Goal: Information Seeking & Learning: Learn about a topic

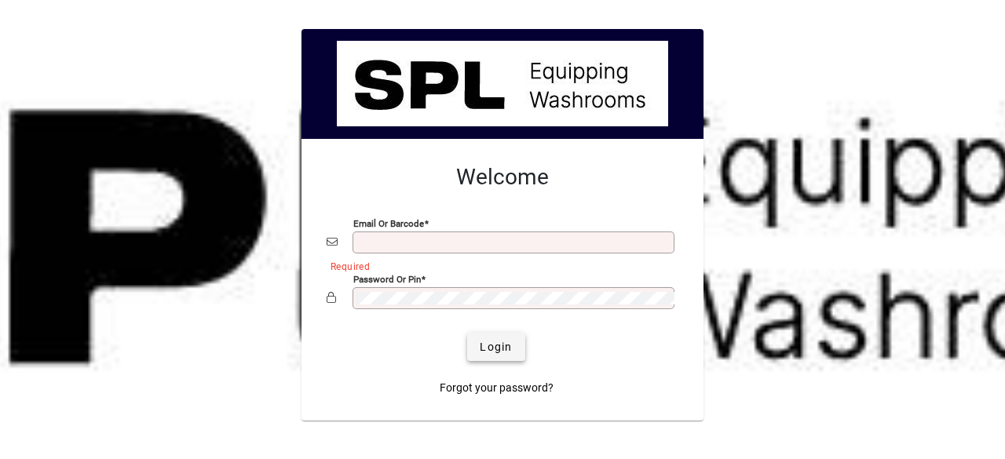
type input "**********"
click at [496, 339] on span "Login" at bounding box center [496, 347] width 32 height 16
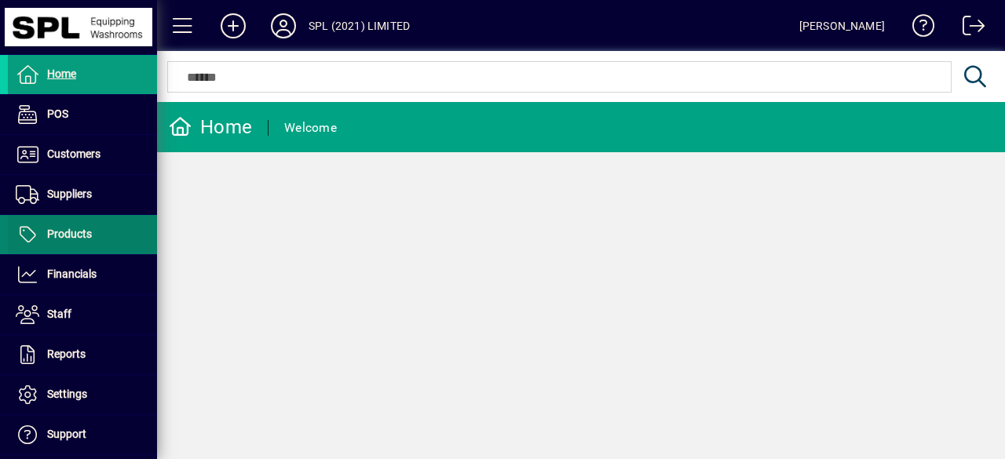
click at [82, 240] on span "Products" at bounding box center [50, 234] width 84 height 19
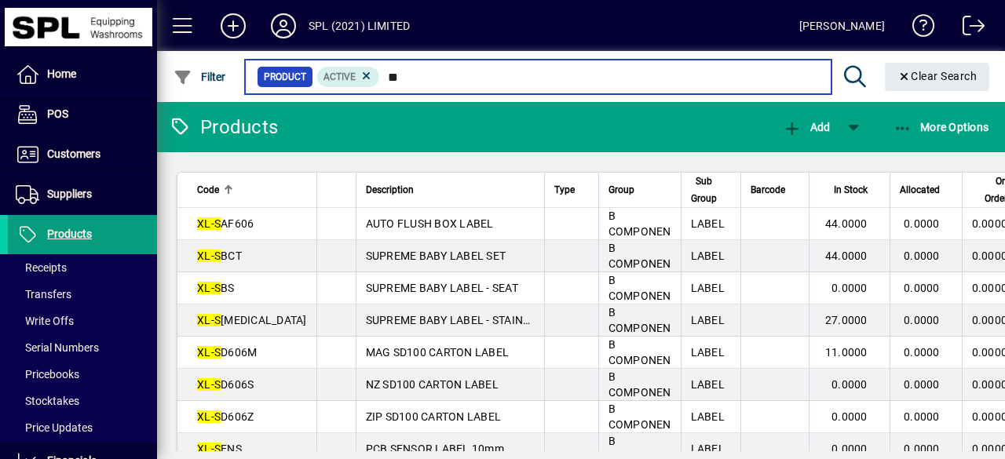
type input "*"
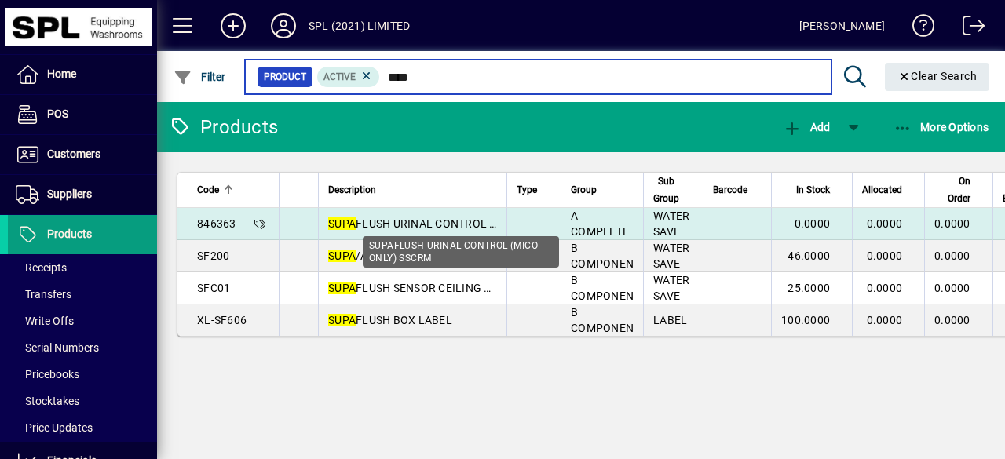
type input "****"
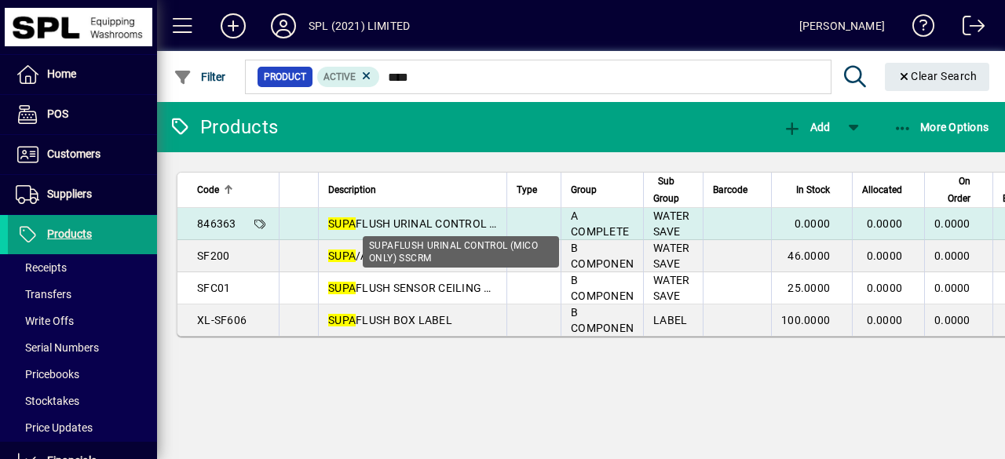
click at [365, 221] on span "SUPA FLUSH URINAL CONTROL (MICO ONLY) SSCRM" at bounding box center [462, 224] width 268 height 13
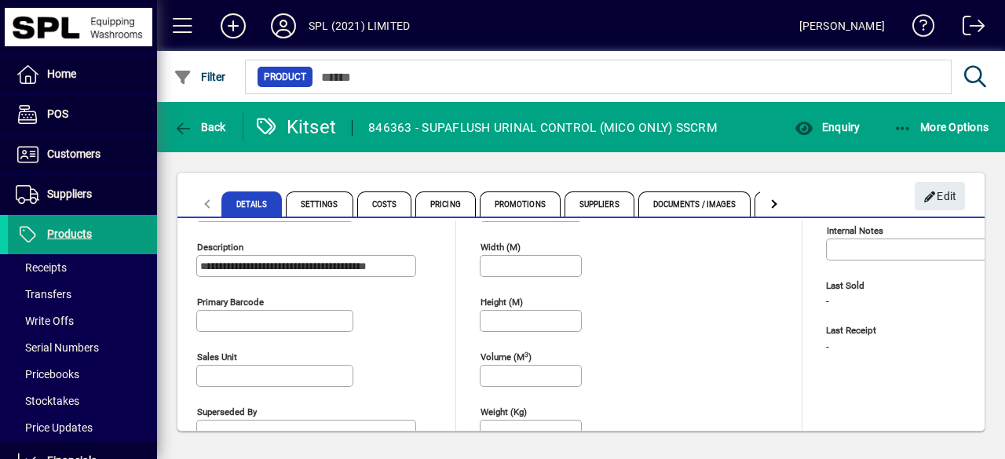
scroll to position [75, 0]
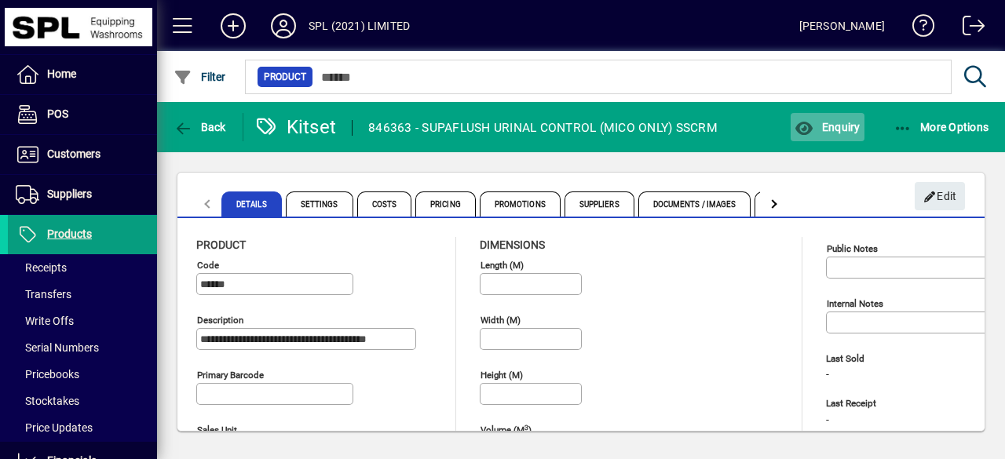
drag, startPoint x: 426, startPoint y: 260, endPoint x: 845, endPoint y: 126, distance: 439.3
click at [845, 126] on app-product "**********" at bounding box center [581, 276] width 848 height 349
click at [845, 126] on span "Enquiry" at bounding box center [827, 127] width 65 height 13
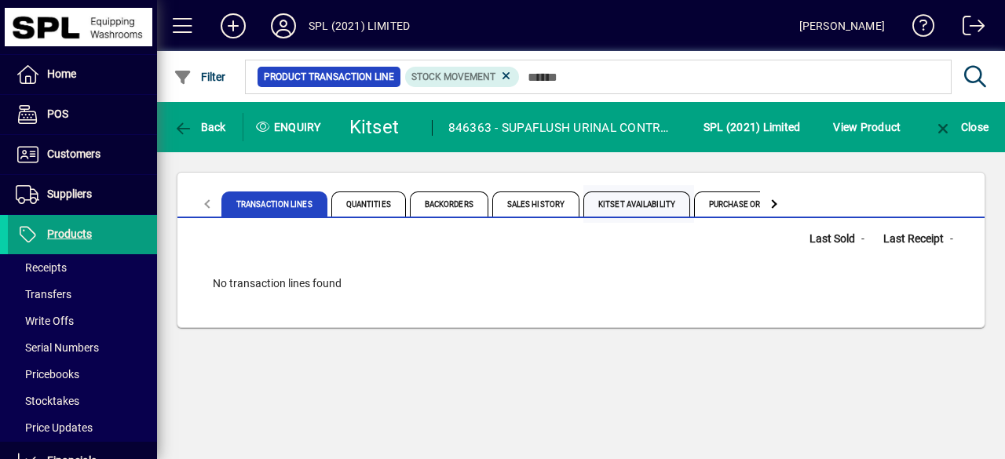
click at [656, 197] on span "Kitset Availability" at bounding box center [636, 204] width 107 height 25
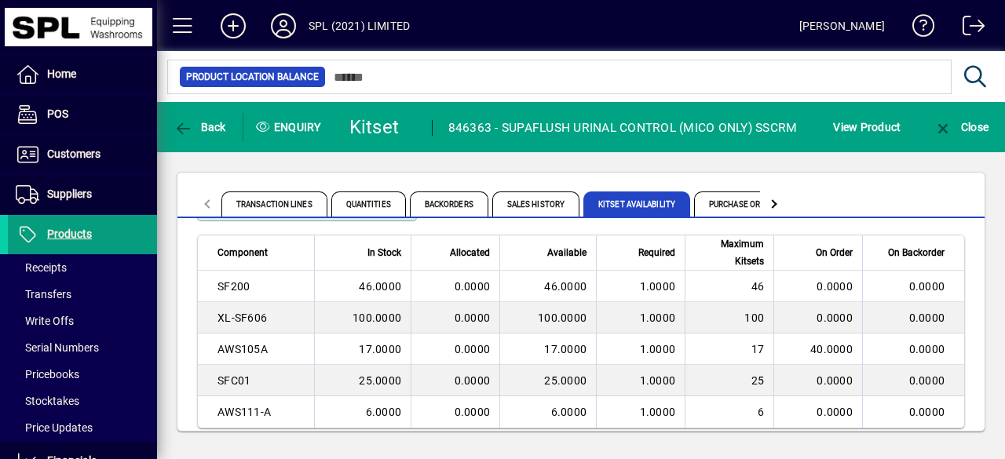
scroll to position [57, 0]
click at [191, 139] on span "button" at bounding box center [200, 127] width 60 height 38
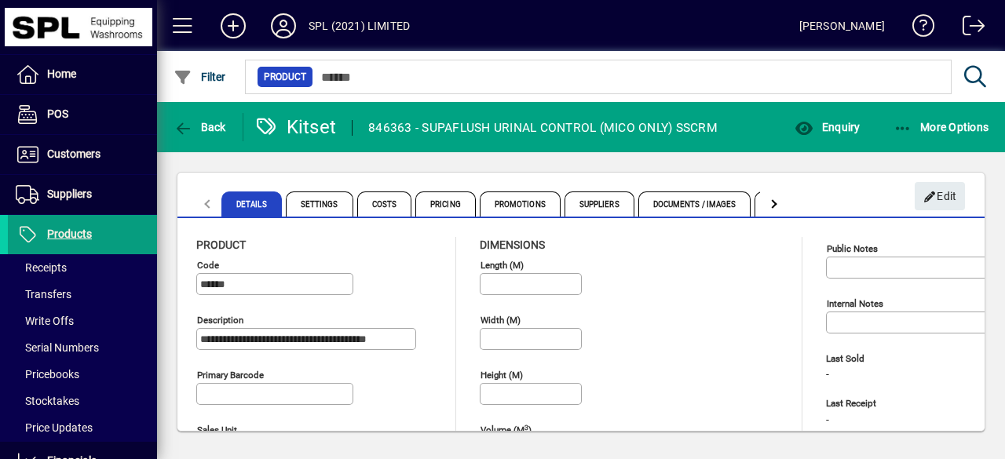
type input "**********"
type input "********"
type input "****"
click at [191, 139] on span "button" at bounding box center [200, 127] width 60 height 38
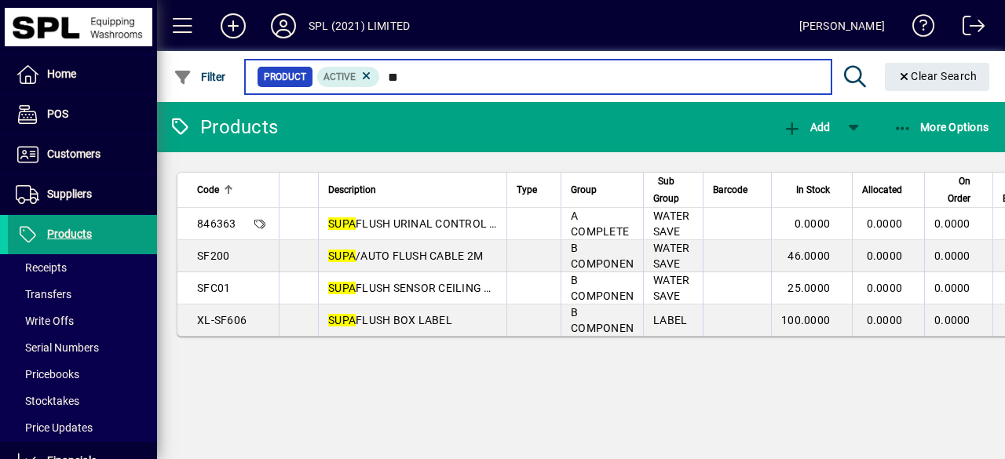
type input "*"
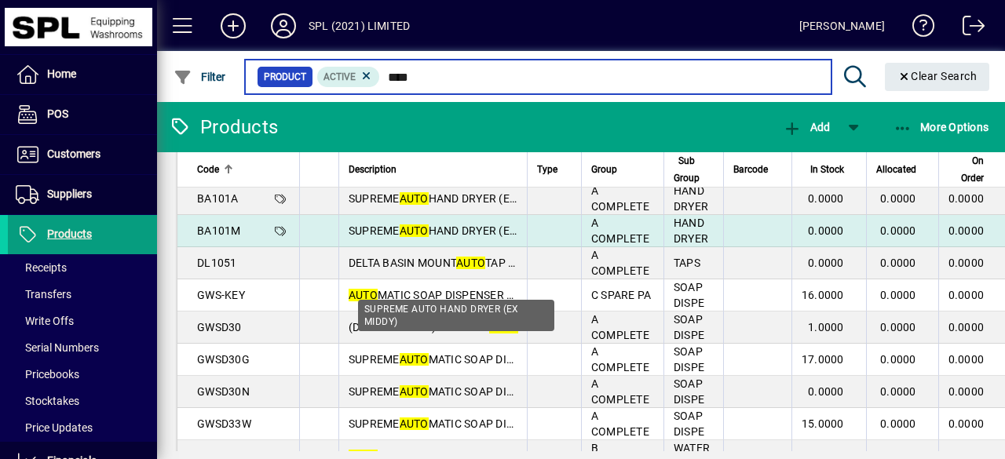
scroll to position [13, 0]
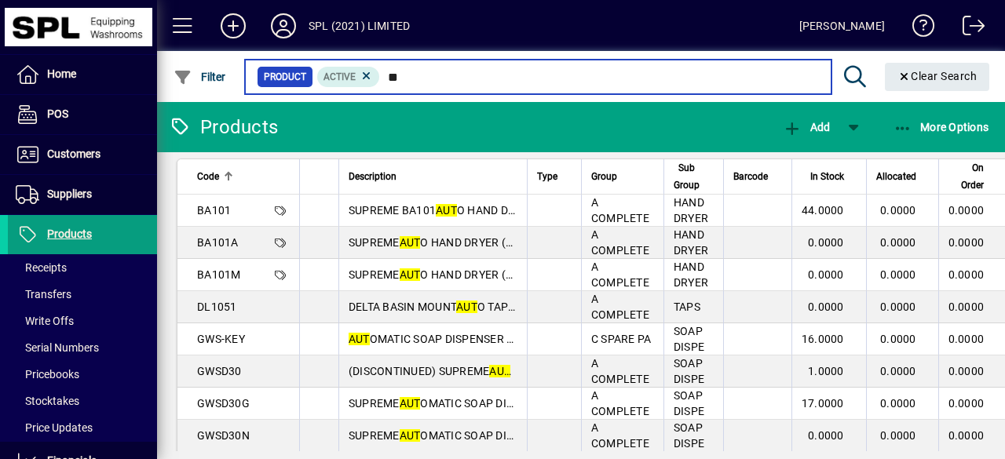
type input "*"
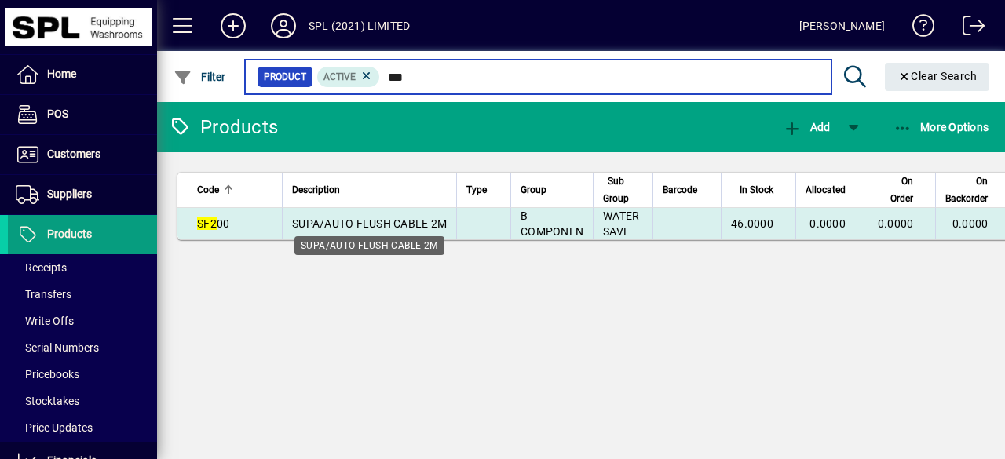
type input "***"
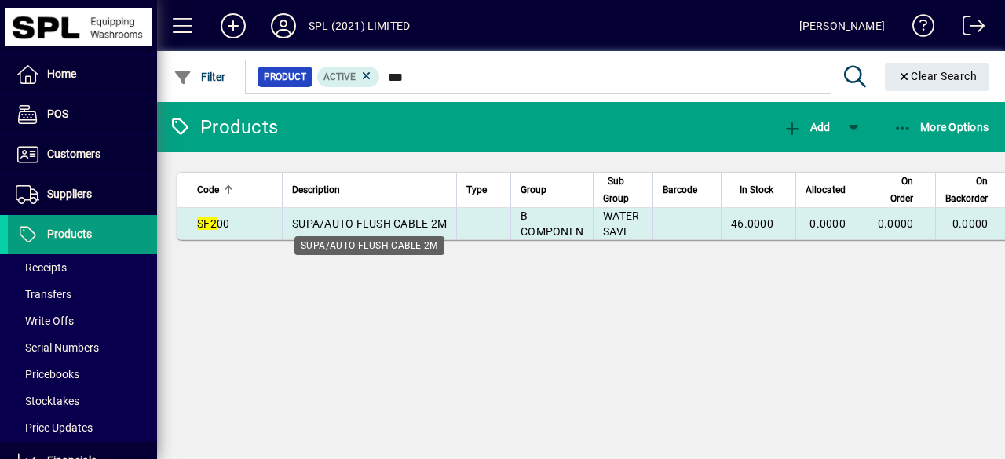
click at [411, 224] on span "SUPA/AUTO FLUSH CABLE 2M" at bounding box center [369, 224] width 155 height 13
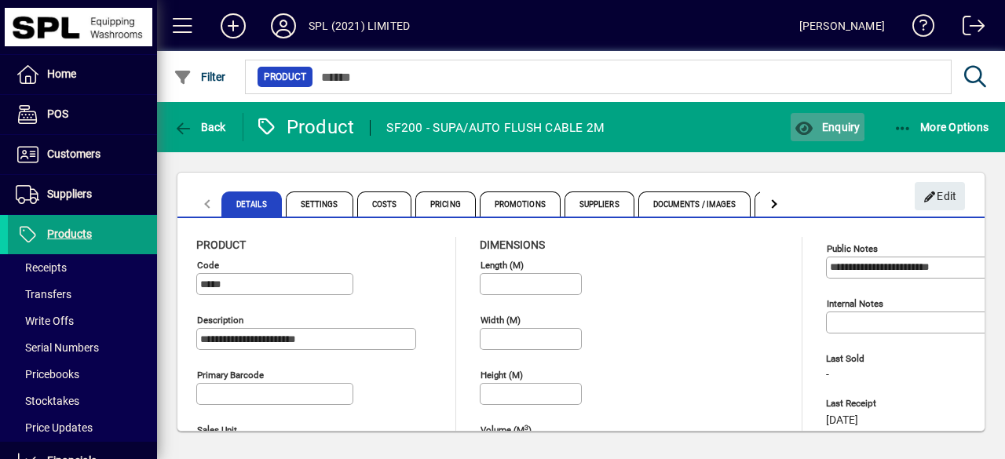
click at [821, 126] on span "Enquiry" at bounding box center [827, 127] width 65 height 13
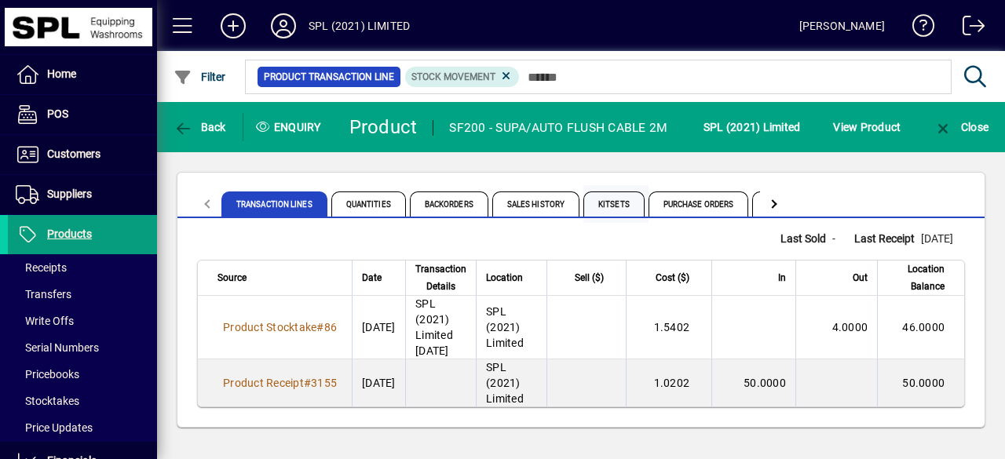
click at [616, 208] on span "Kitsets" at bounding box center [613, 204] width 61 height 25
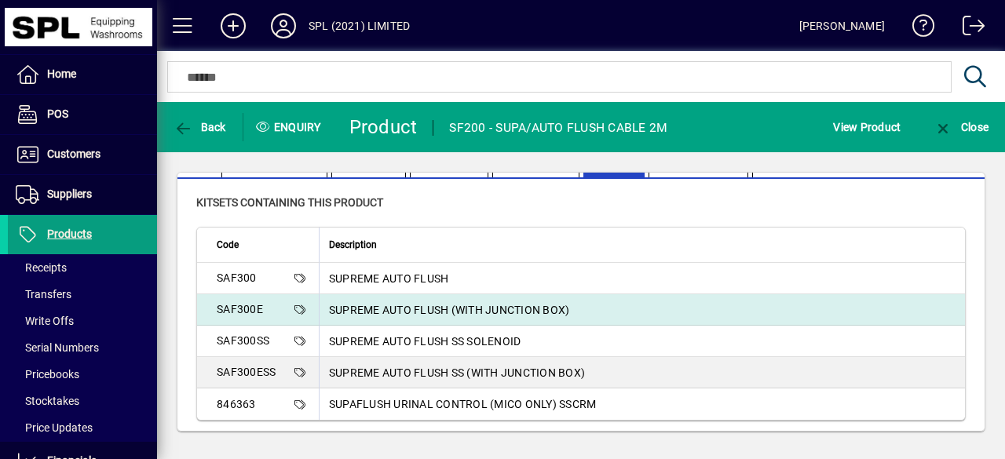
scroll to position [40, 0]
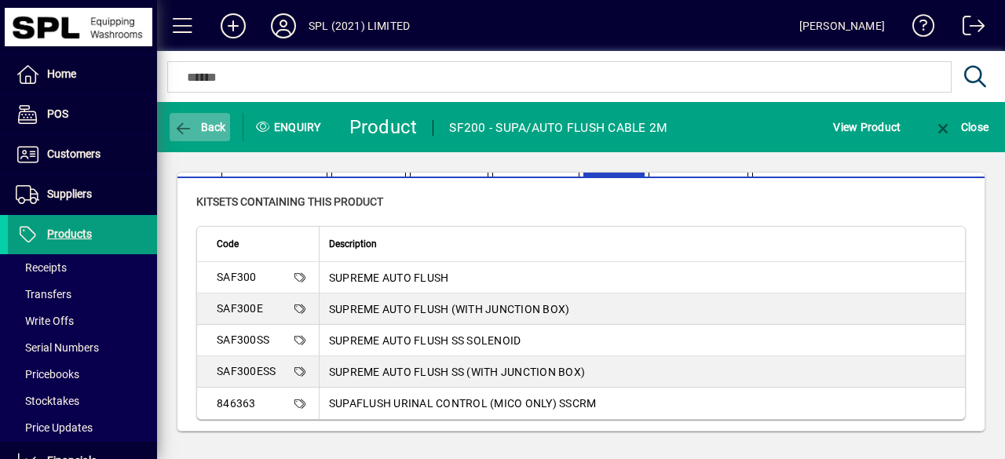
click at [210, 131] on span "Back" at bounding box center [200, 127] width 53 height 13
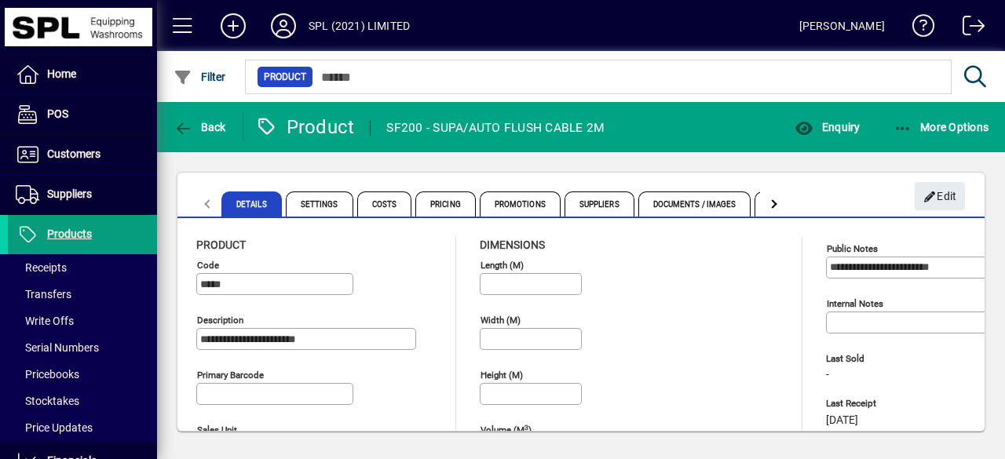
click at [210, 131] on span "Back" at bounding box center [200, 127] width 53 height 13
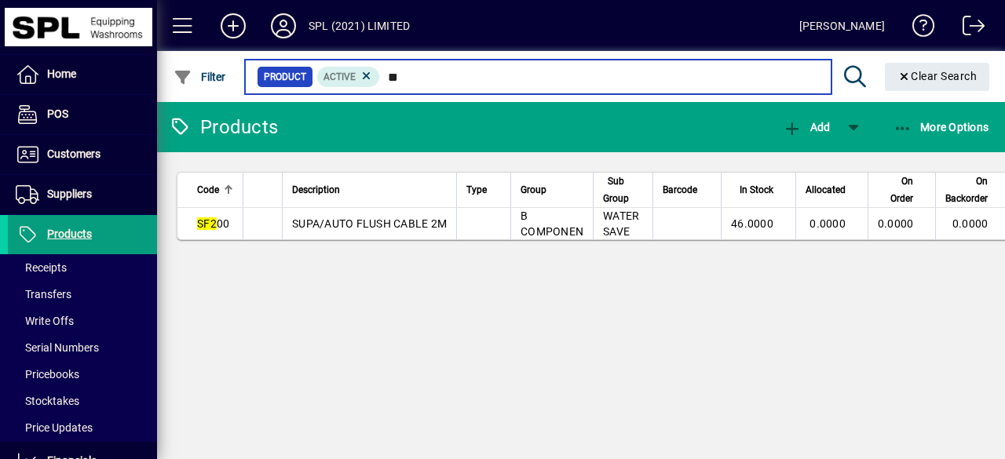
type input "*"
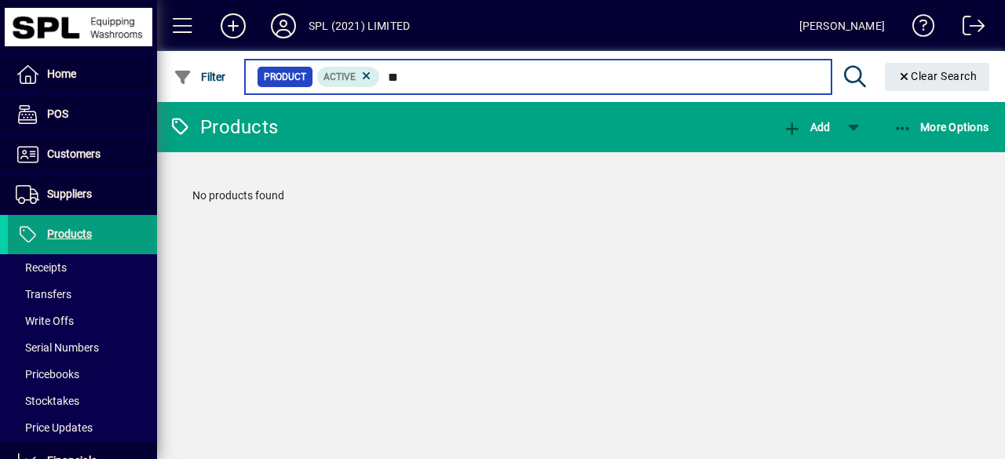
type input "*"
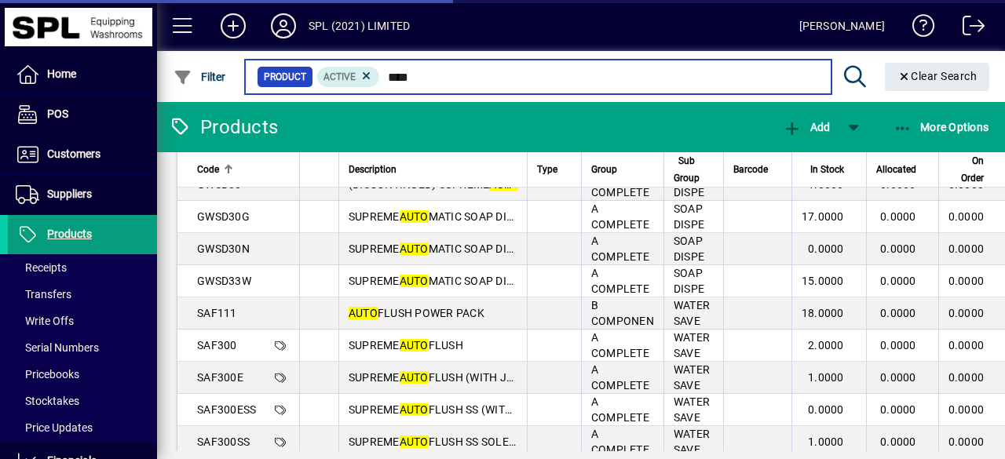
scroll to position [201, 0]
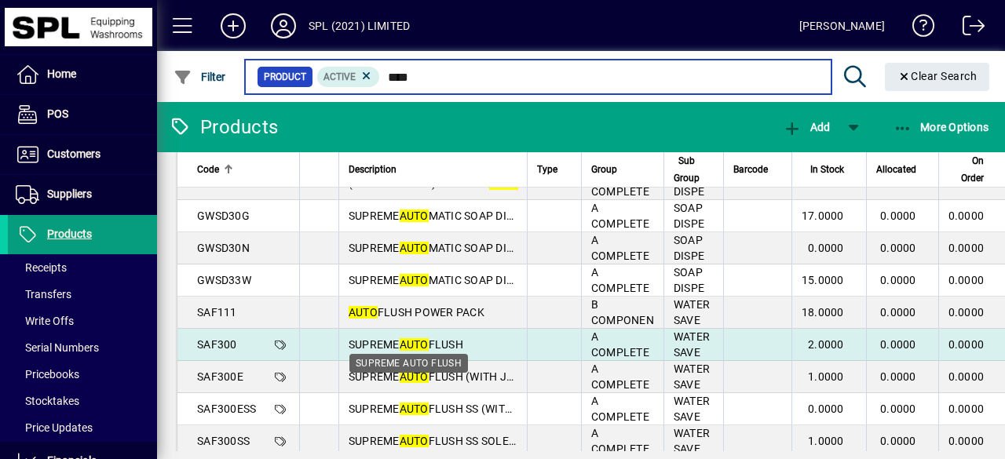
type input "****"
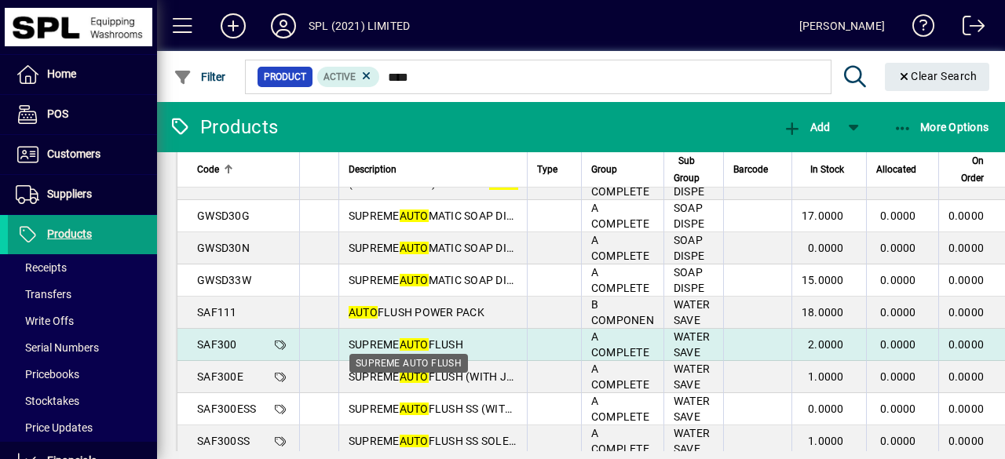
click at [441, 345] on span "SUPREME AUTO FLUSH" at bounding box center [406, 344] width 115 height 13
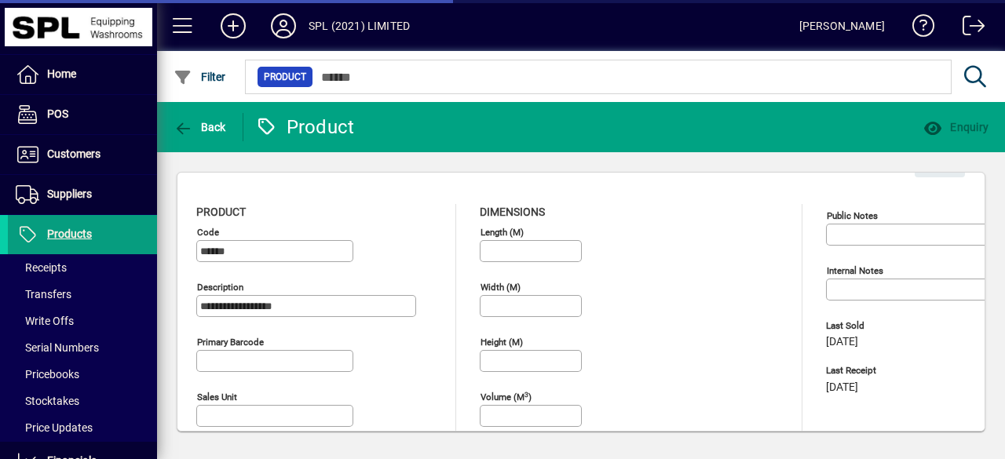
type input "**********"
type input "********"
type input "****"
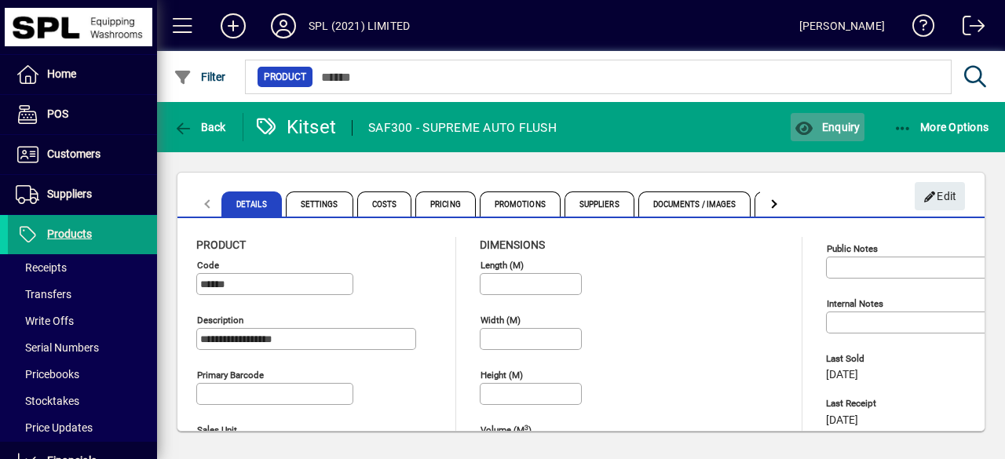
click at [817, 137] on span "button" at bounding box center [827, 127] width 73 height 38
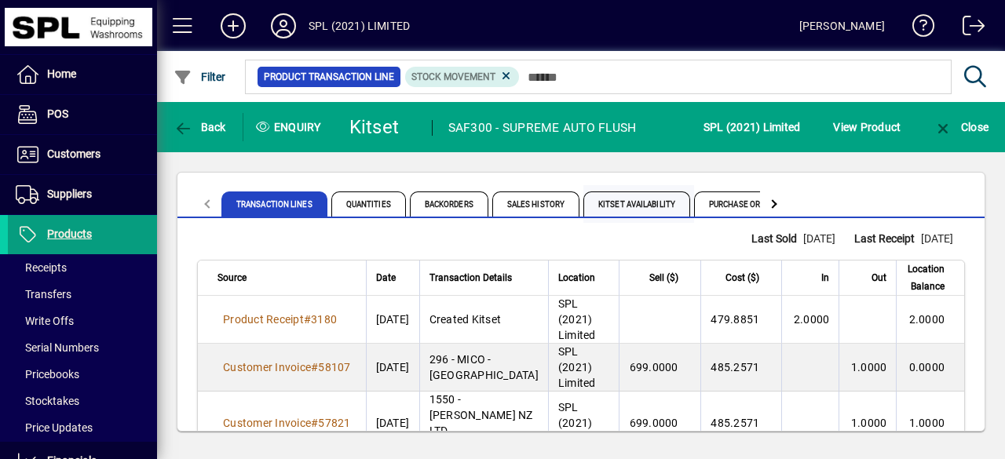
click at [630, 203] on span "Kitset Availability" at bounding box center [636, 204] width 107 height 25
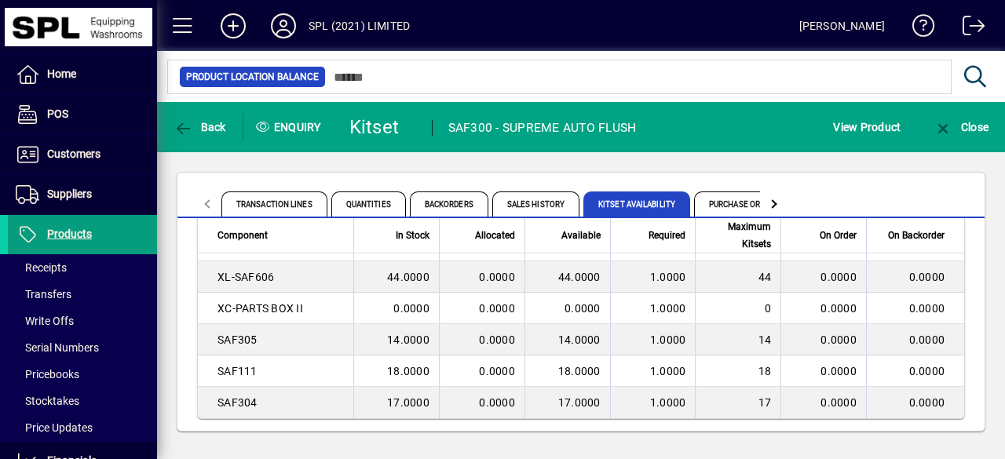
scroll to position [104, 0]
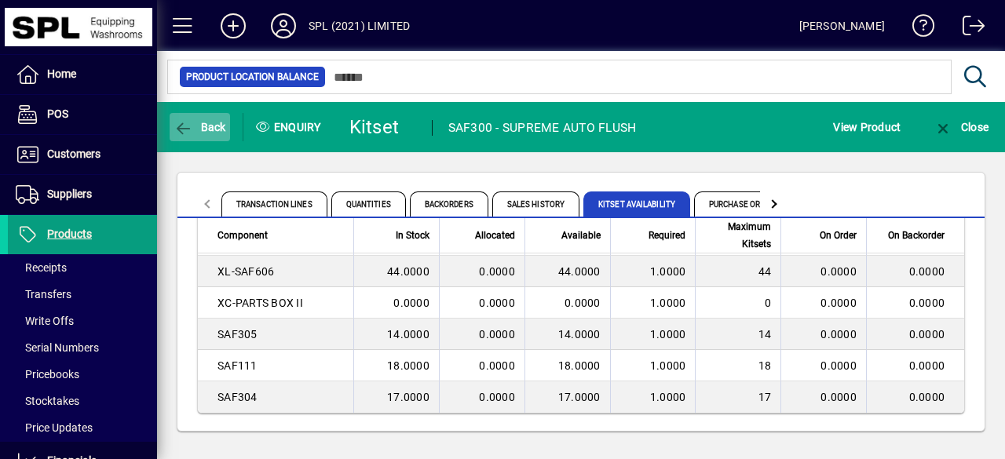
click at [211, 119] on span "button" at bounding box center [200, 127] width 60 height 38
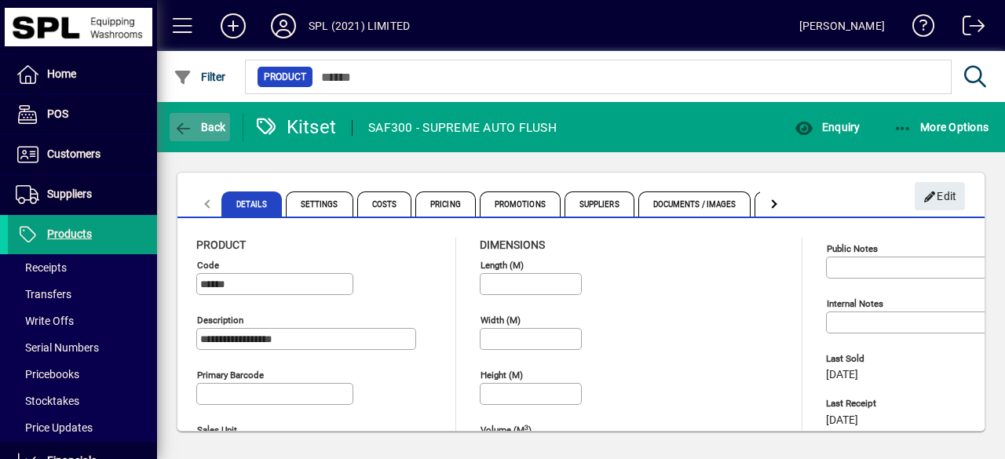
click at [203, 130] on span "Back" at bounding box center [200, 127] width 53 height 13
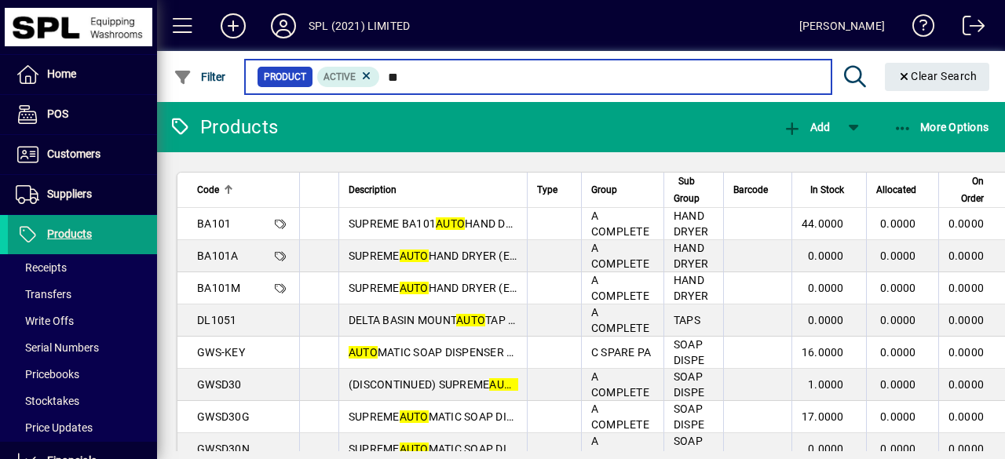
type input "*"
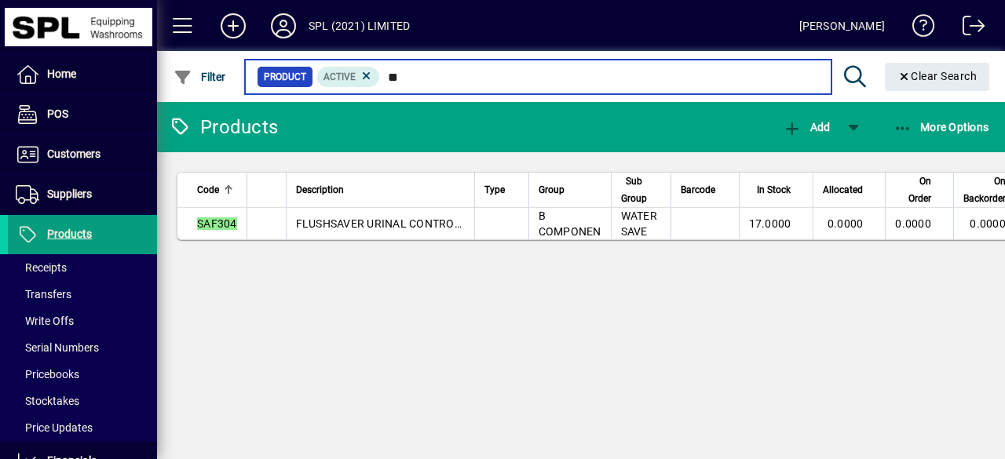
type input "*"
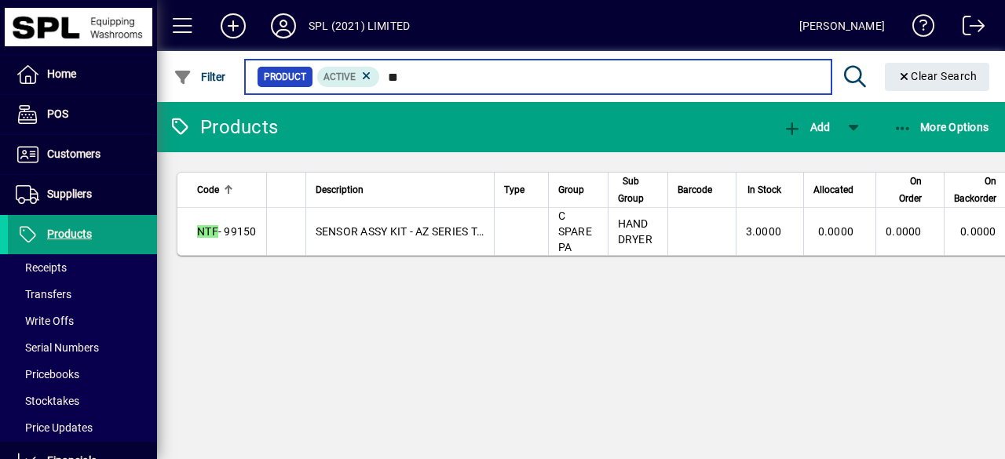
type input "*"
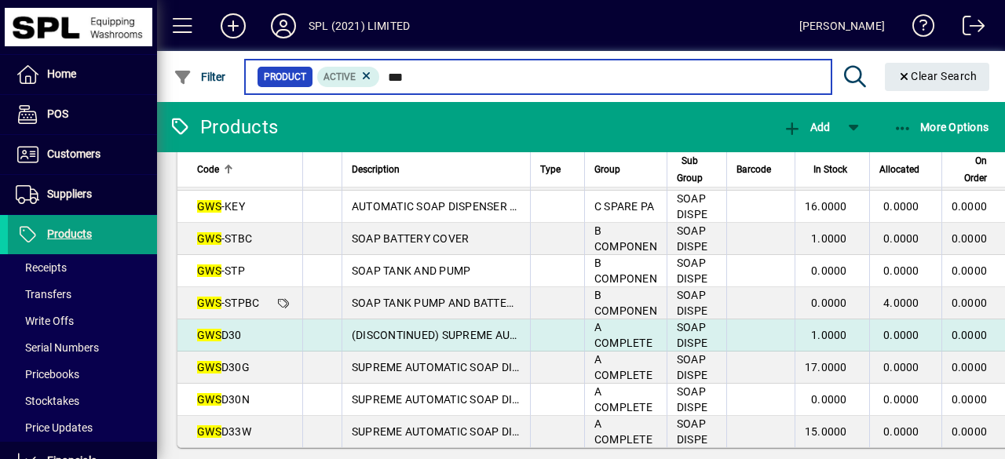
scroll to position [94, 0]
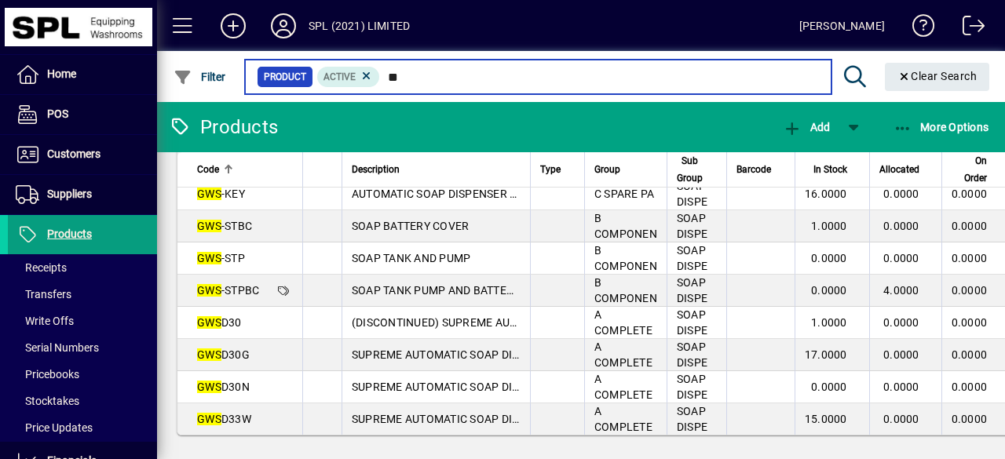
type input "*"
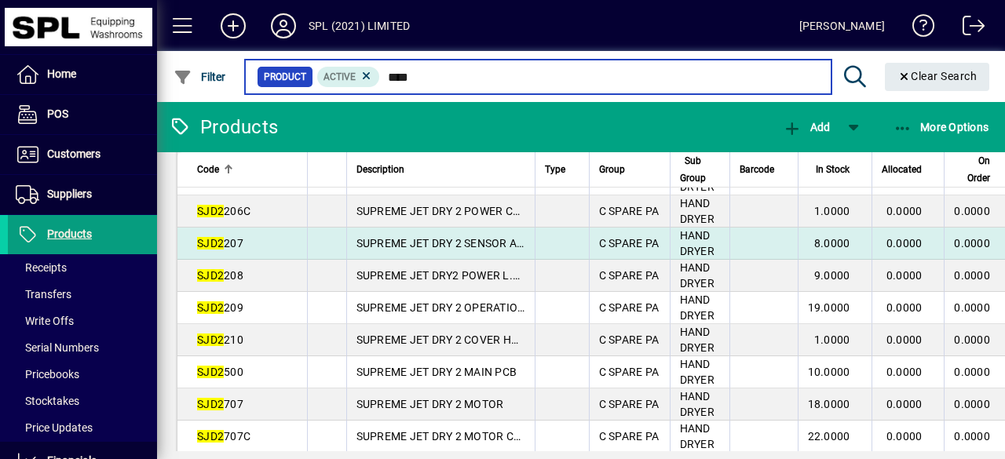
scroll to position [165, 0]
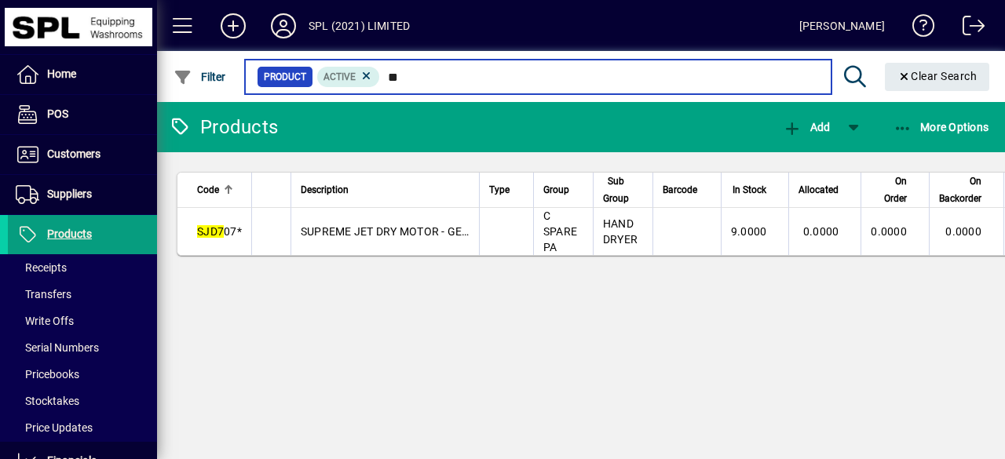
type input "*"
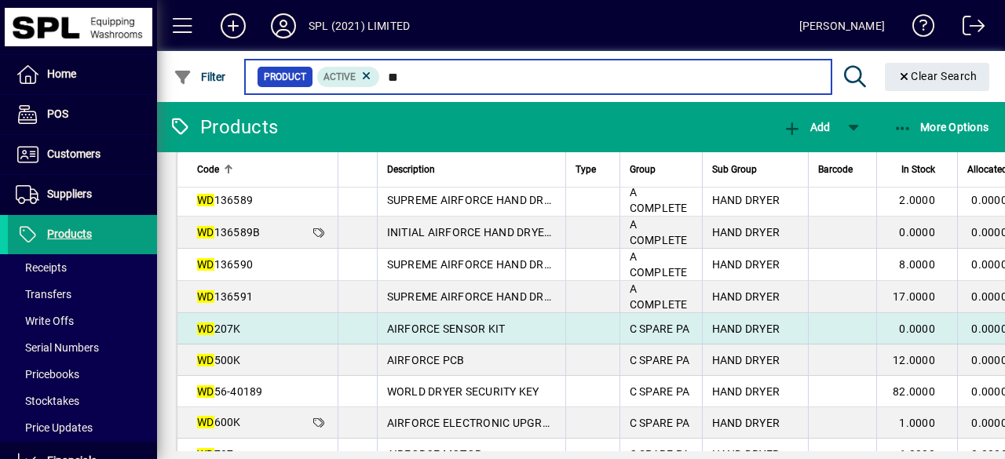
scroll to position [221, 0]
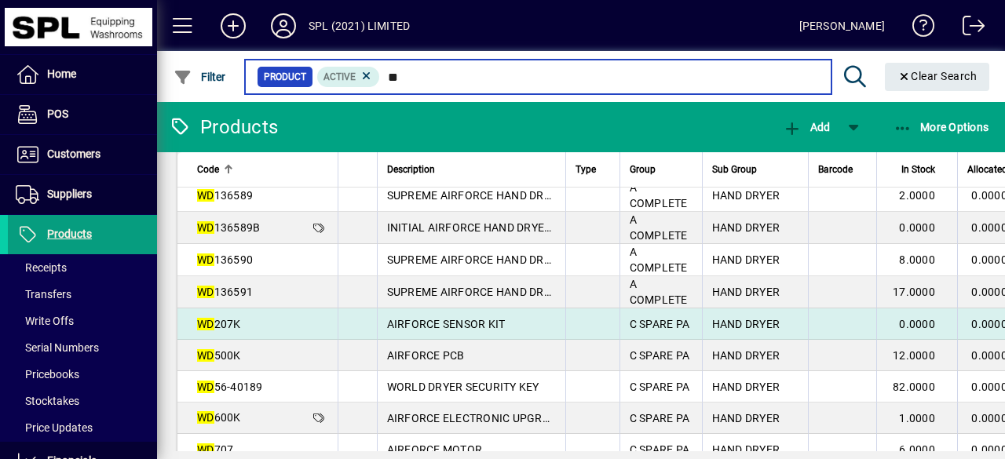
type input "**"
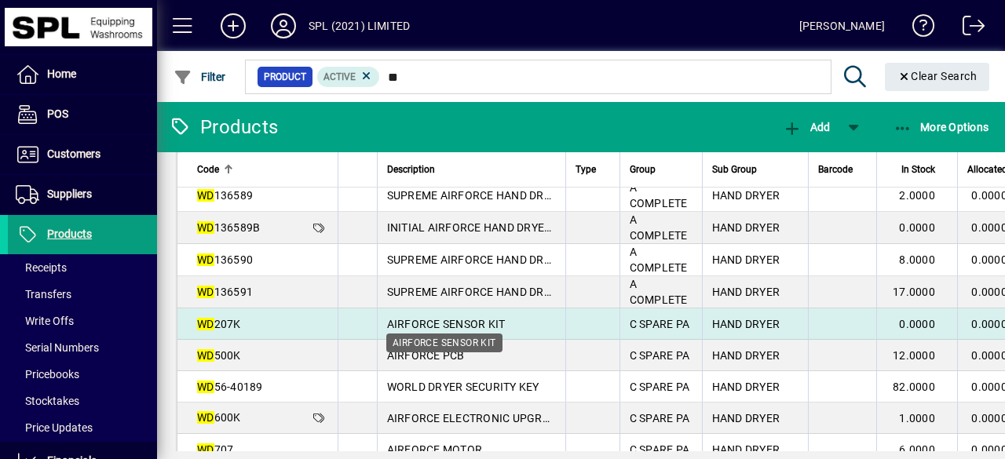
click at [435, 327] on span "AIRFORCE SENSOR KIT" at bounding box center [446, 324] width 119 height 13
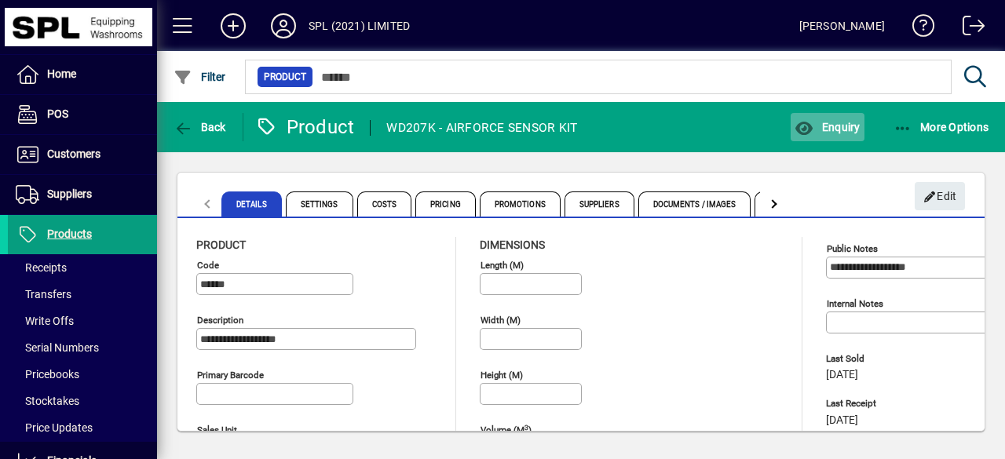
click at [830, 131] on span "Enquiry" at bounding box center [827, 127] width 65 height 13
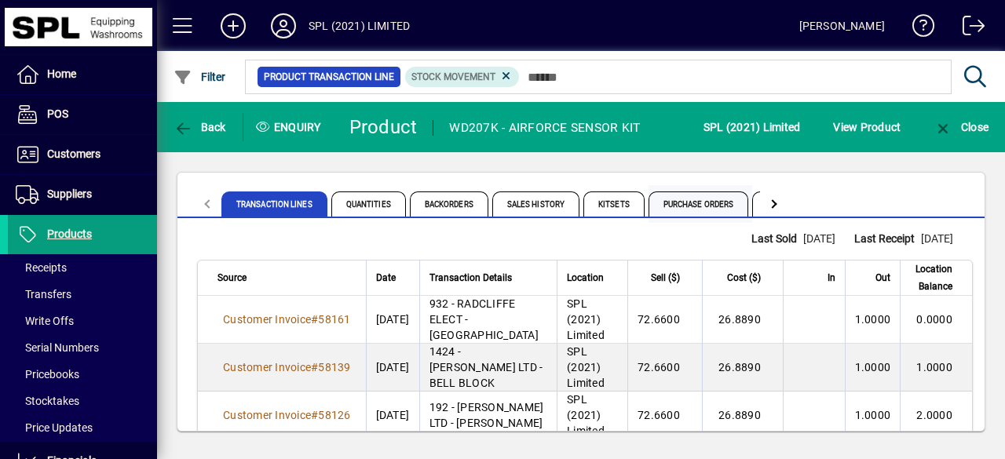
click at [671, 208] on span "Purchase Orders" at bounding box center [699, 204] width 101 height 25
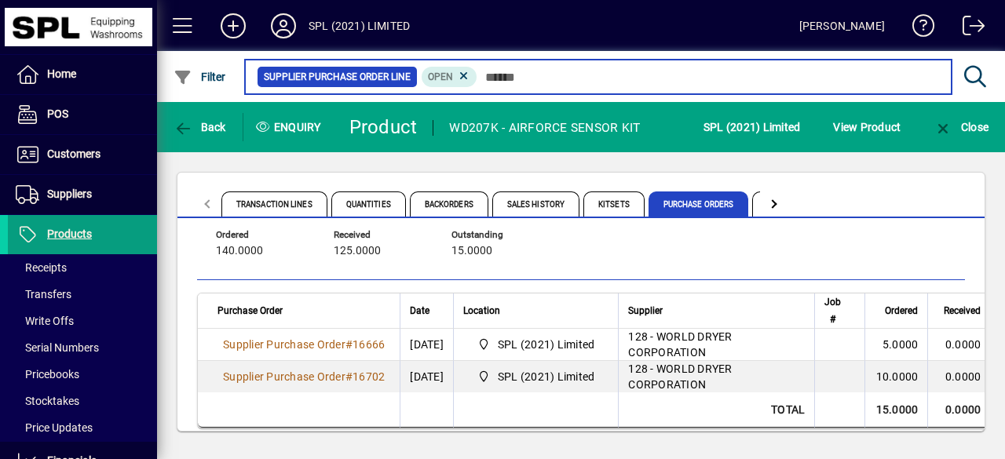
scroll to position [64, 0]
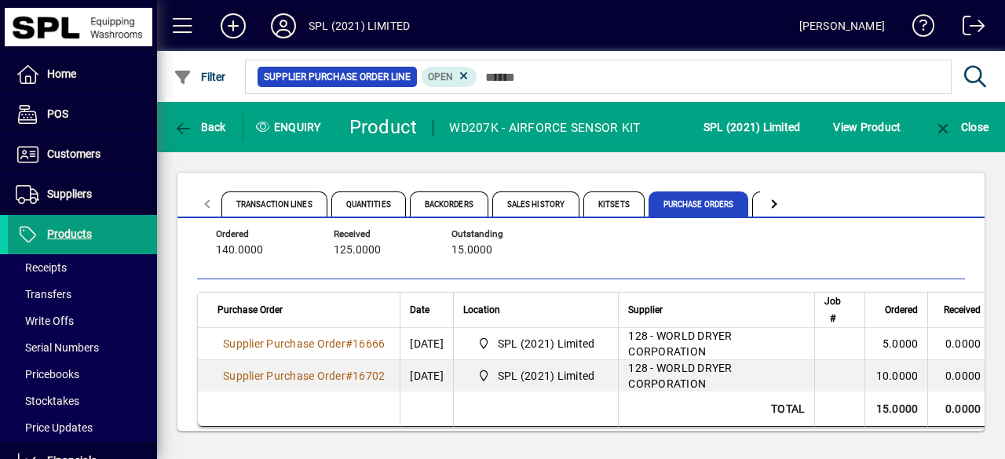
click at [290, 27] on icon at bounding box center [283, 25] width 31 height 25
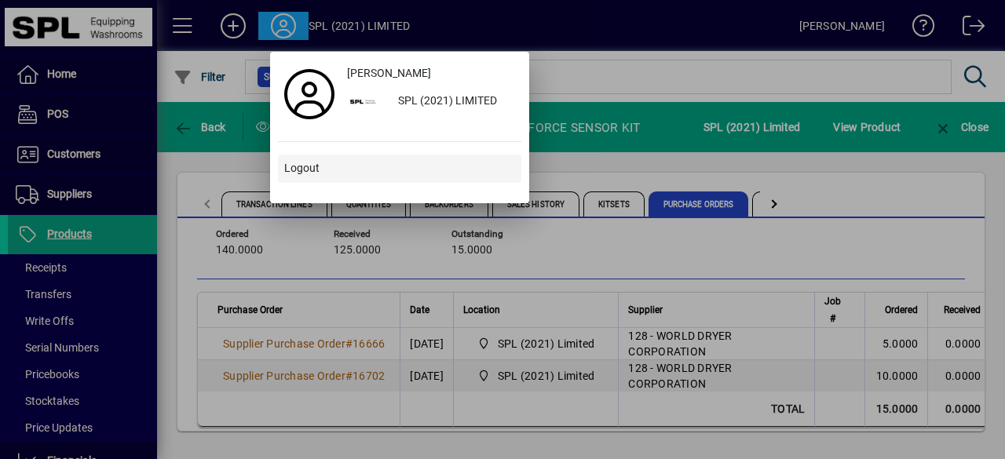
click at [309, 167] on span "Logout" at bounding box center [301, 168] width 35 height 16
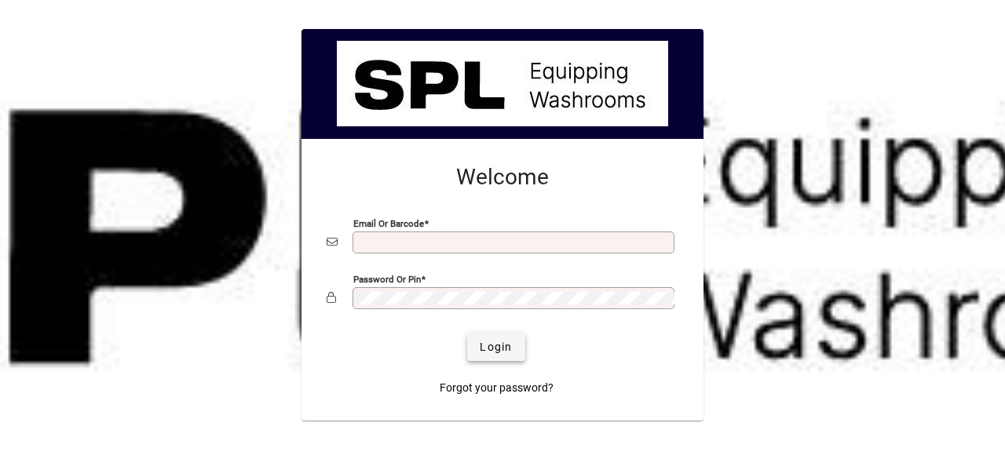
type input "**********"
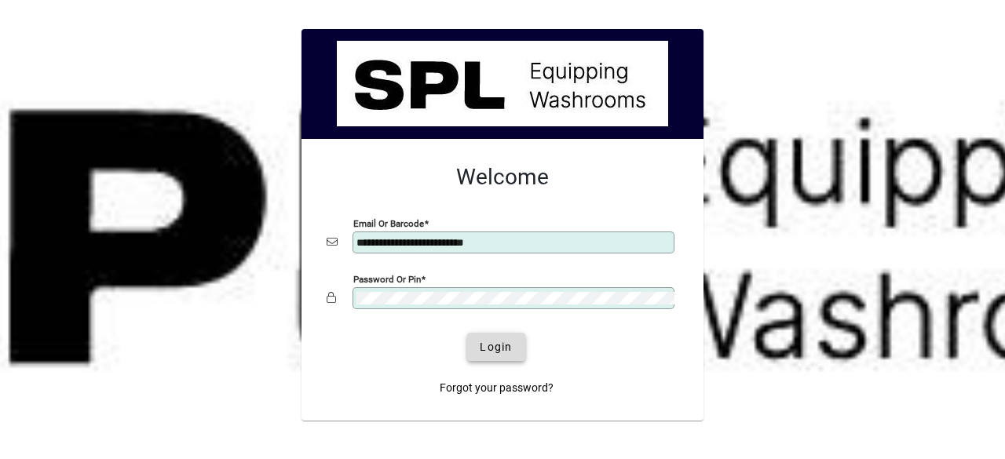
click at [499, 345] on span "Login" at bounding box center [496, 347] width 32 height 16
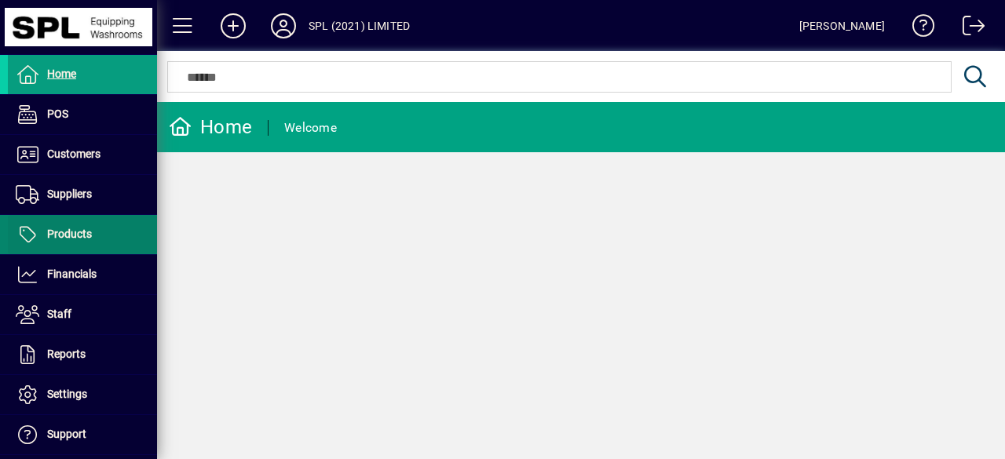
click at [93, 236] on span at bounding box center [82, 235] width 149 height 38
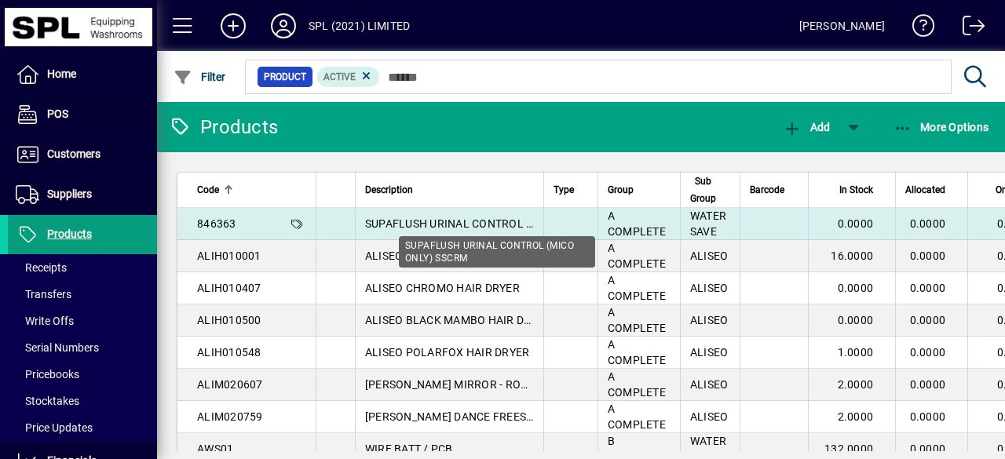
click at [451, 220] on span "SUPAFLUSH URINAL CONTROL (MICO ONLY) SSCRM" at bounding box center [499, 224] width 268 height 13
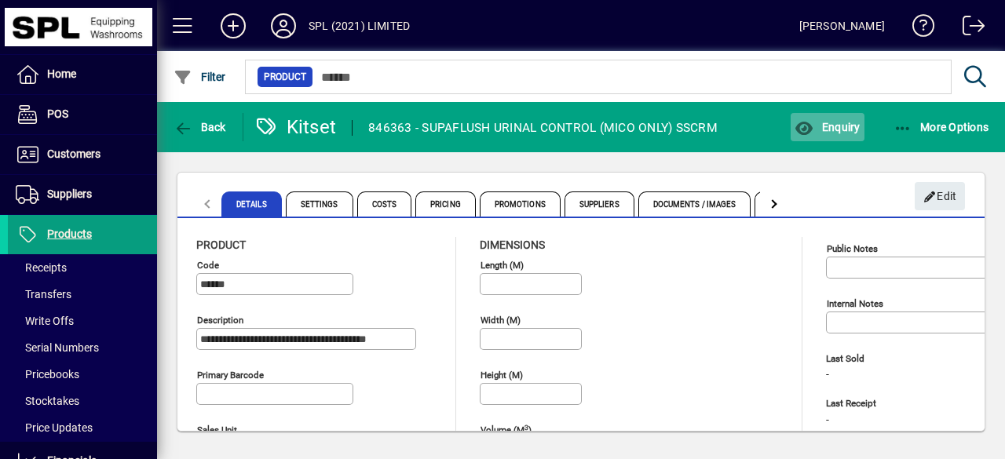
click at [818, 125] on span "Enquiry" at bounding box center [827, 127] width 65 height 13
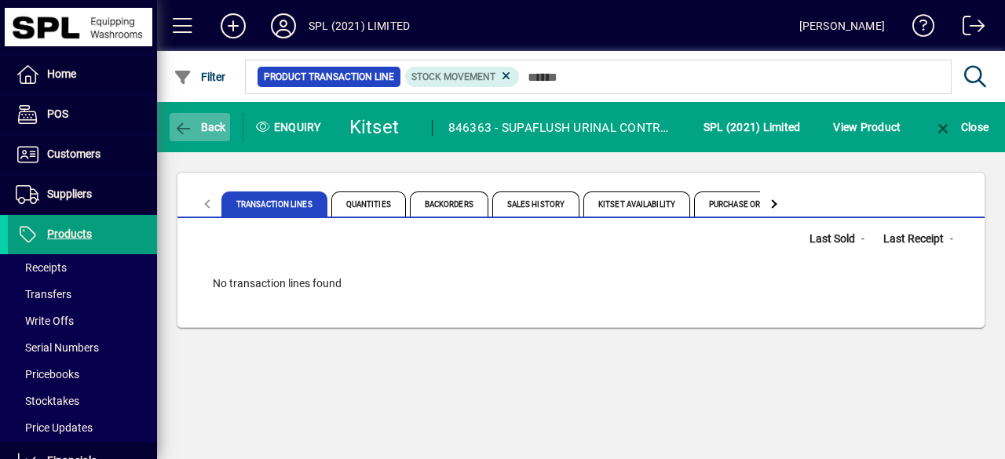
click at [197, 132] on span "Back" at bounding box center [200, 127] width 53 height 13
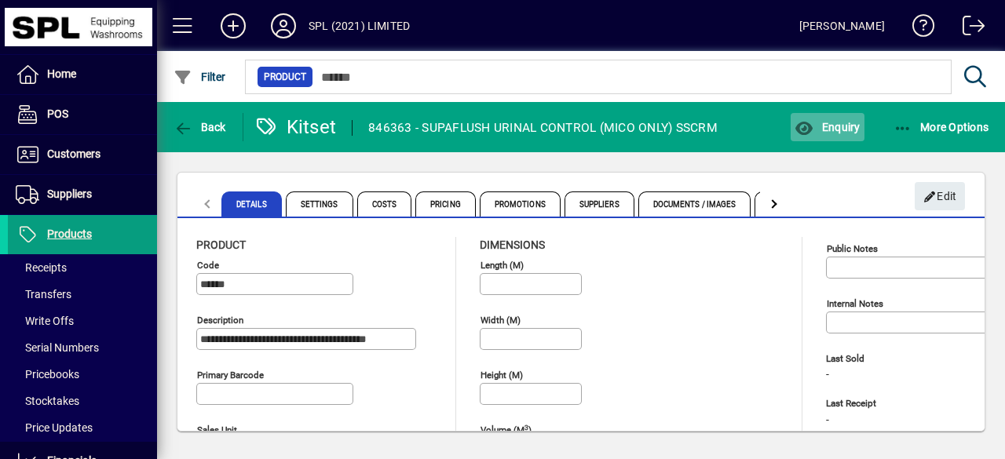
click at [842, 126] on span "Enquiry" at bounding box center [827, 127] width 65 height 13
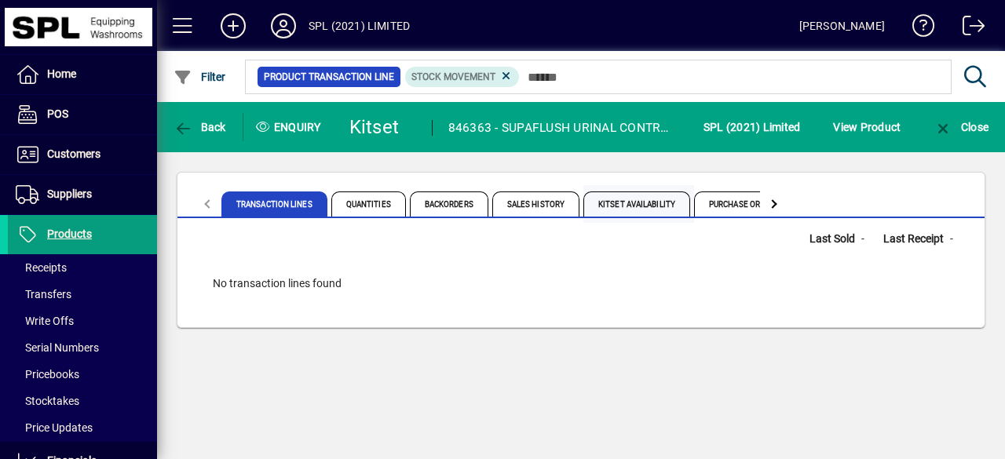
click at [638, 207] on span "Kitset Availability" at bounding box center [636, 204] width 107 height 25
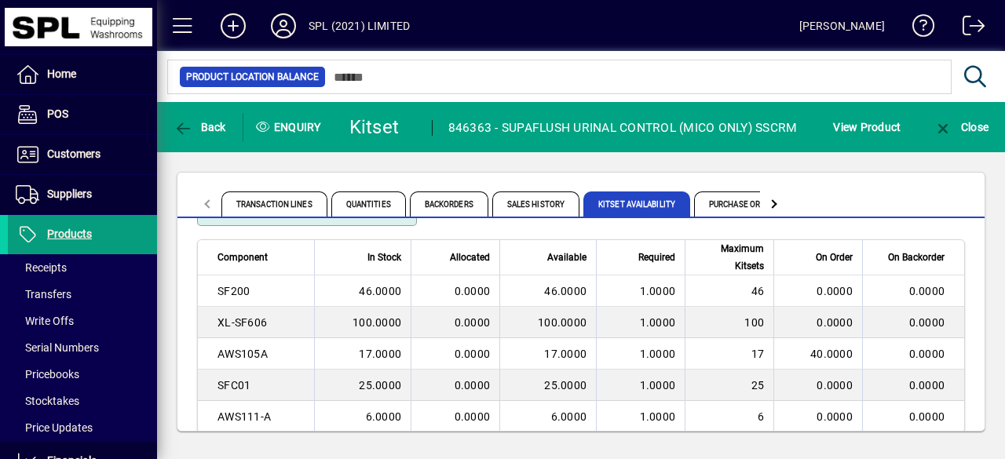
scroll to position [73, 0]
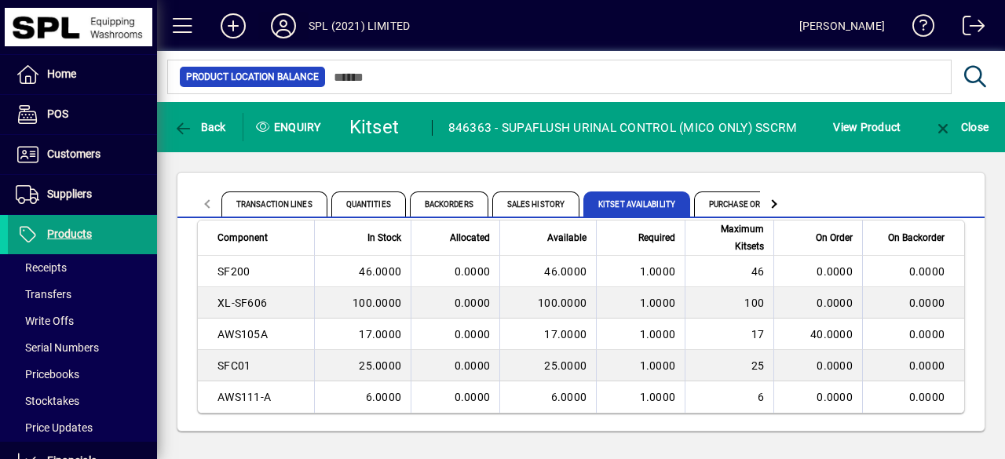
click at [291, 31] on icon at bounding box center [283, 25] width 31 height 25
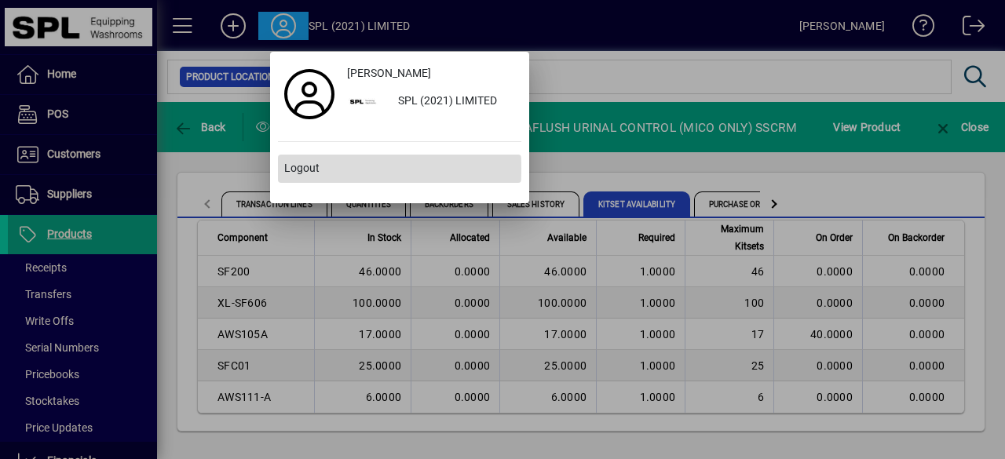
click at [309, 169] on span "Logout" at bounding box center [301, 168] width 35 height 16
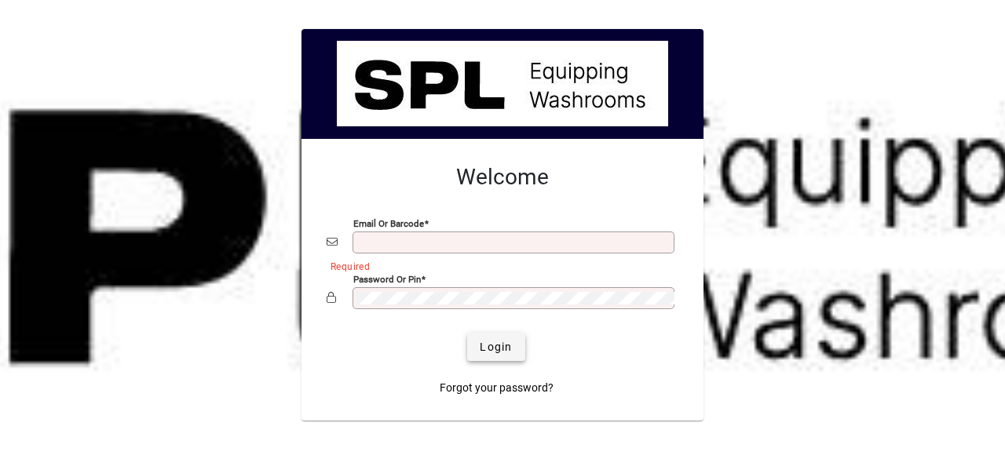
type input "**********"
click at [506, 346] on span "Login" at bounding box center [496, 347] width 32 height 16
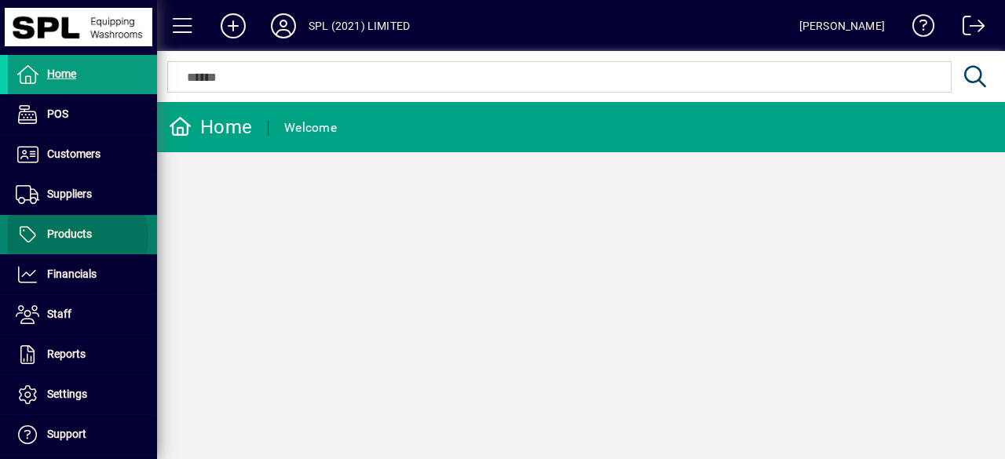
click at [71, 237] on span "Products" at bounding box center [69, 234] width 45 height 13
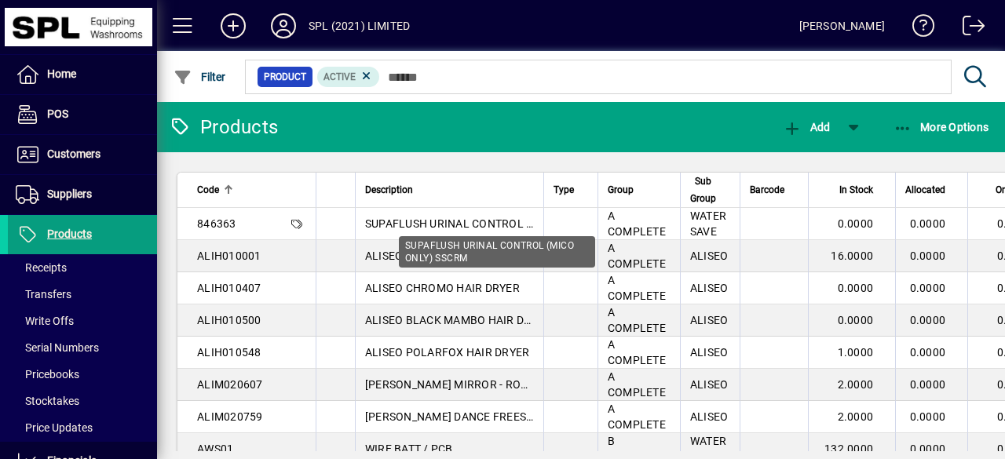
click at [435, 218] on span "SUPAFLUSH URINAL CONTROL (MICO ONLY) SSCRM" at bounding box center [499, 224] width 268 height 13
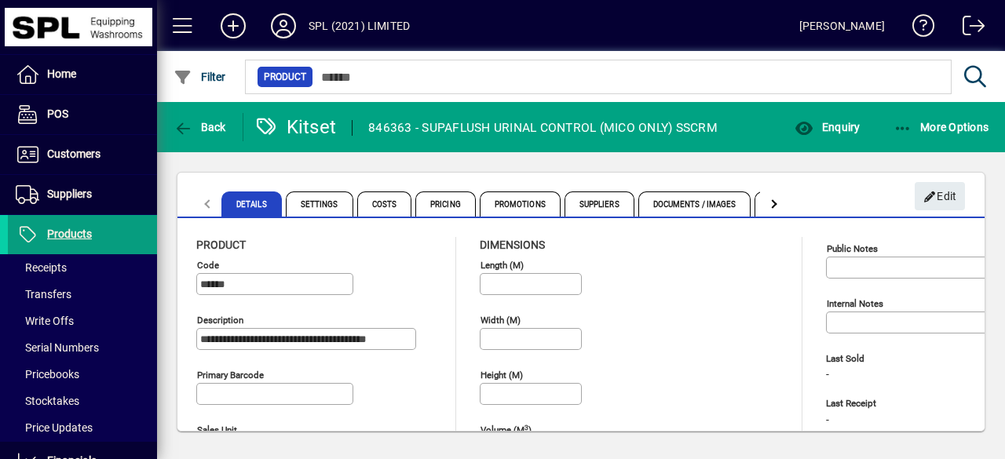
click at [778, 202] on div at bounding box center [774, 204] width 28 height 38
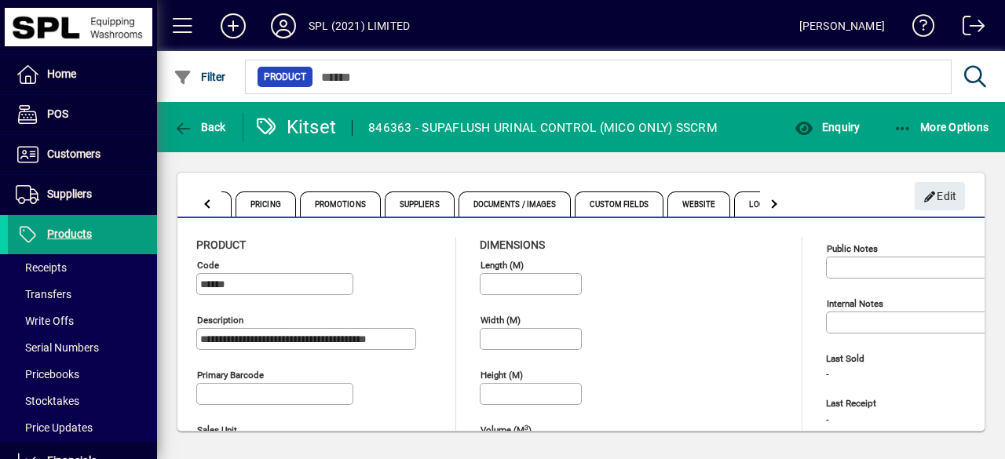
click at [778, 200] on div at bounding box center [774, 204] width 28 height 38
click at [696, 194] on span "Kitset Components" at bounding box center [686, 204] width 112 height 25
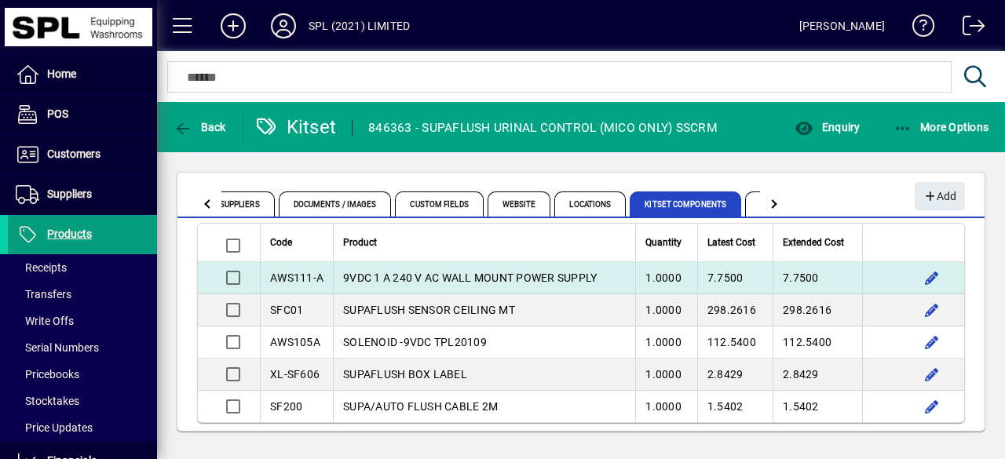
scroll to position [27, 0]
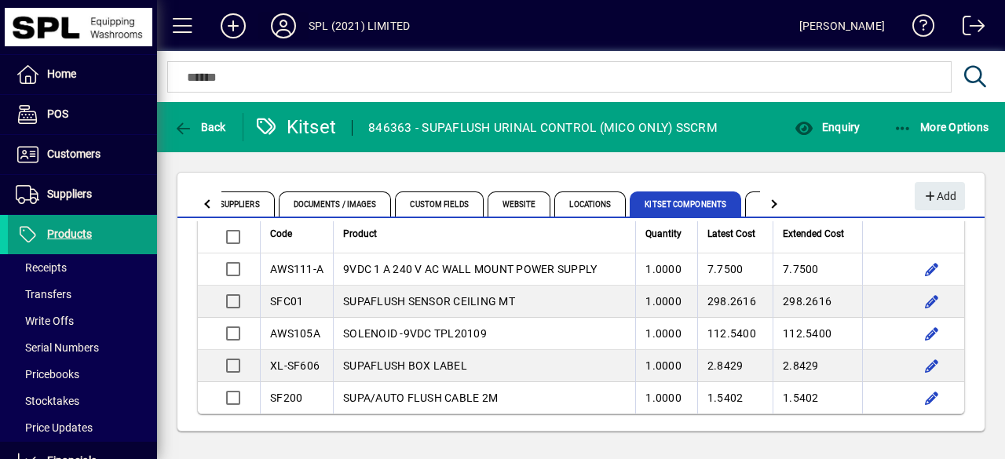
click at [283, 26] on icon at bounding box center [283, 25] width 31 height 25
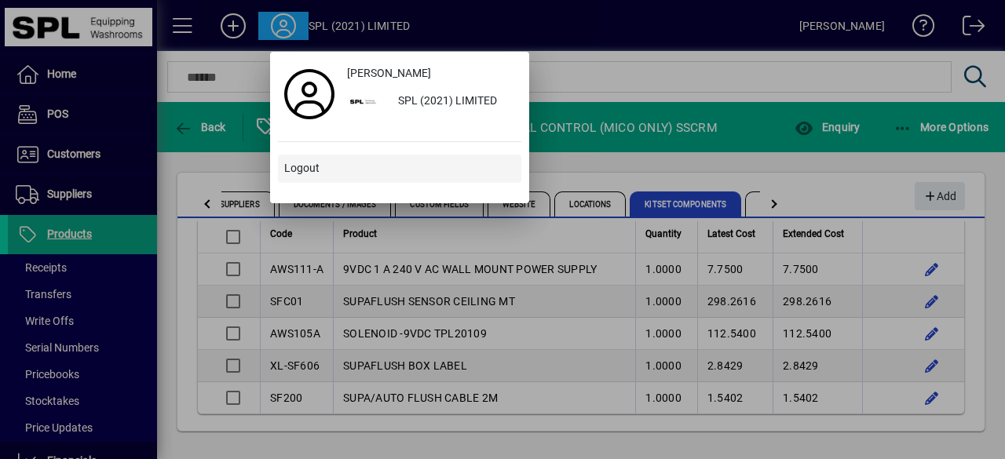
click at [308, 178] on span at bounding box center [399, 169] width 243 height 38
